Goal: Find contact information

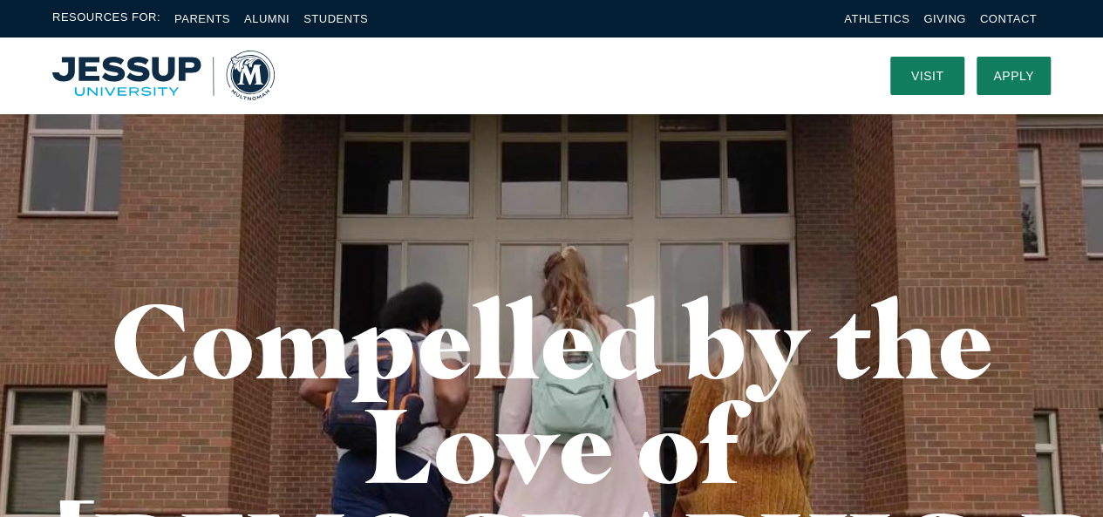
click at [1019, 29] on div "Resources For: Parents Alumni Students Athletics Giving Contact" at bounding box center [551, 19] width 1103 height 38
click at [1010, 16] on link "Contact" at bounding box center [1008, 18] width 57 height 13
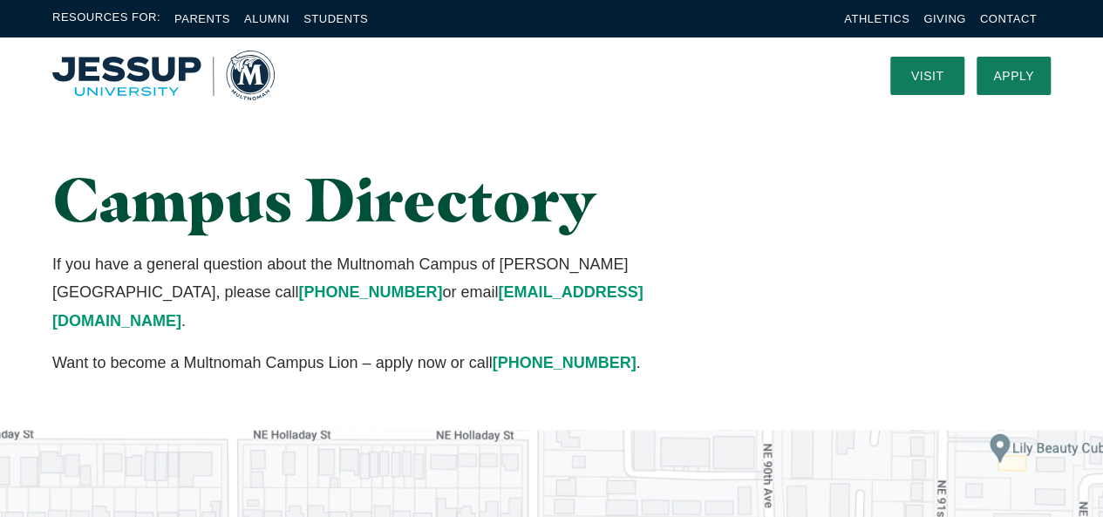
click at [532, 101] on nav at bounding box center [570, 76] width 590 height 76
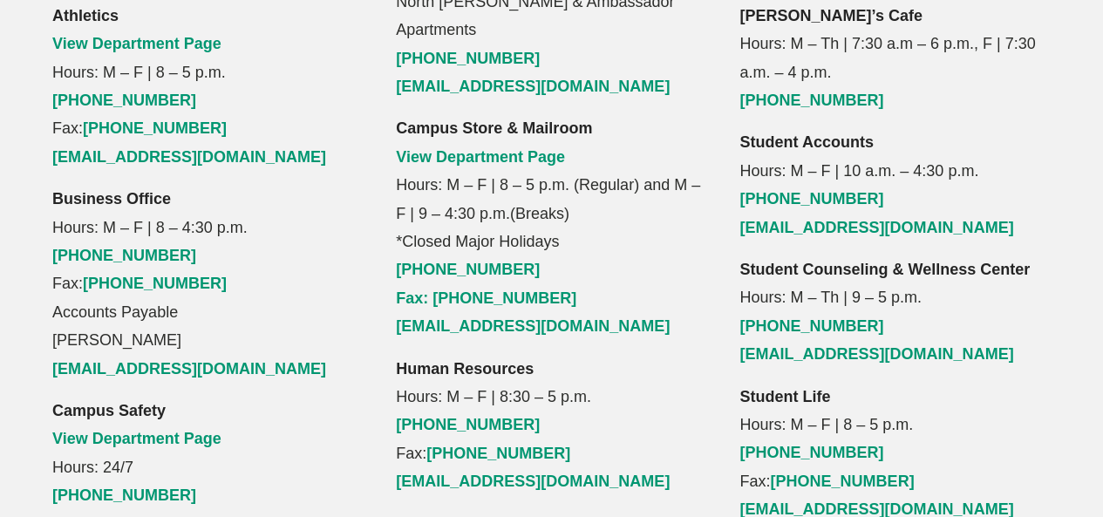
scroll to position [1919, 0]
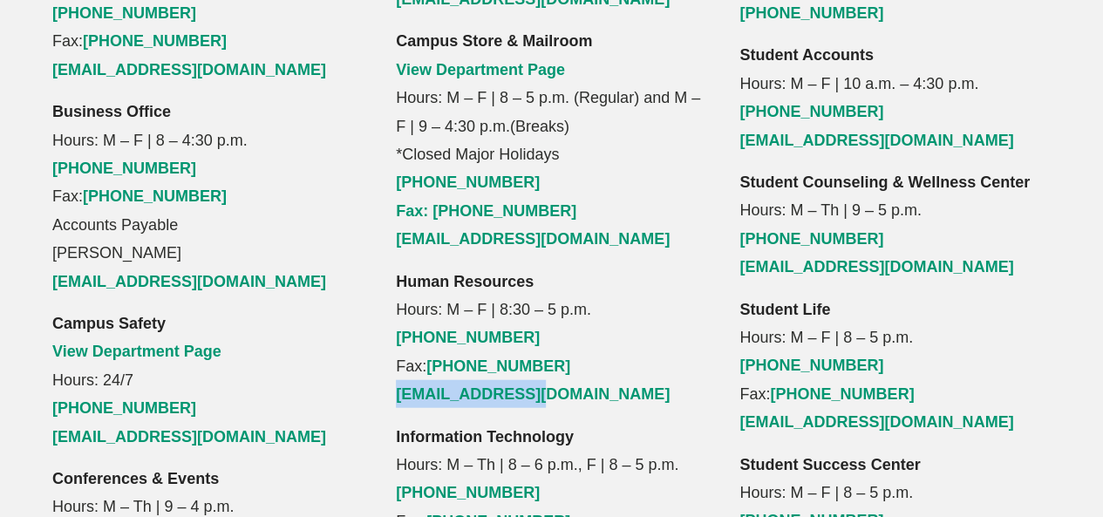
drag, startPoint x: 565, startPoint y: 252, endPoint x: 392, endPoint y: 245, distance: 172.8
click at [394, 249] on div "Financial Aid View Department Page Hours: M – F | 8 – 4 p.m. [PHONE_NUMBER] Fax…" at bounding box center [551, -1] width 344 height 1157
copy link "[EMAIL_ADDRESS][DOMAIN_NAME]"
